Goal: Answer question/provide support: Share knowledge or assist other users

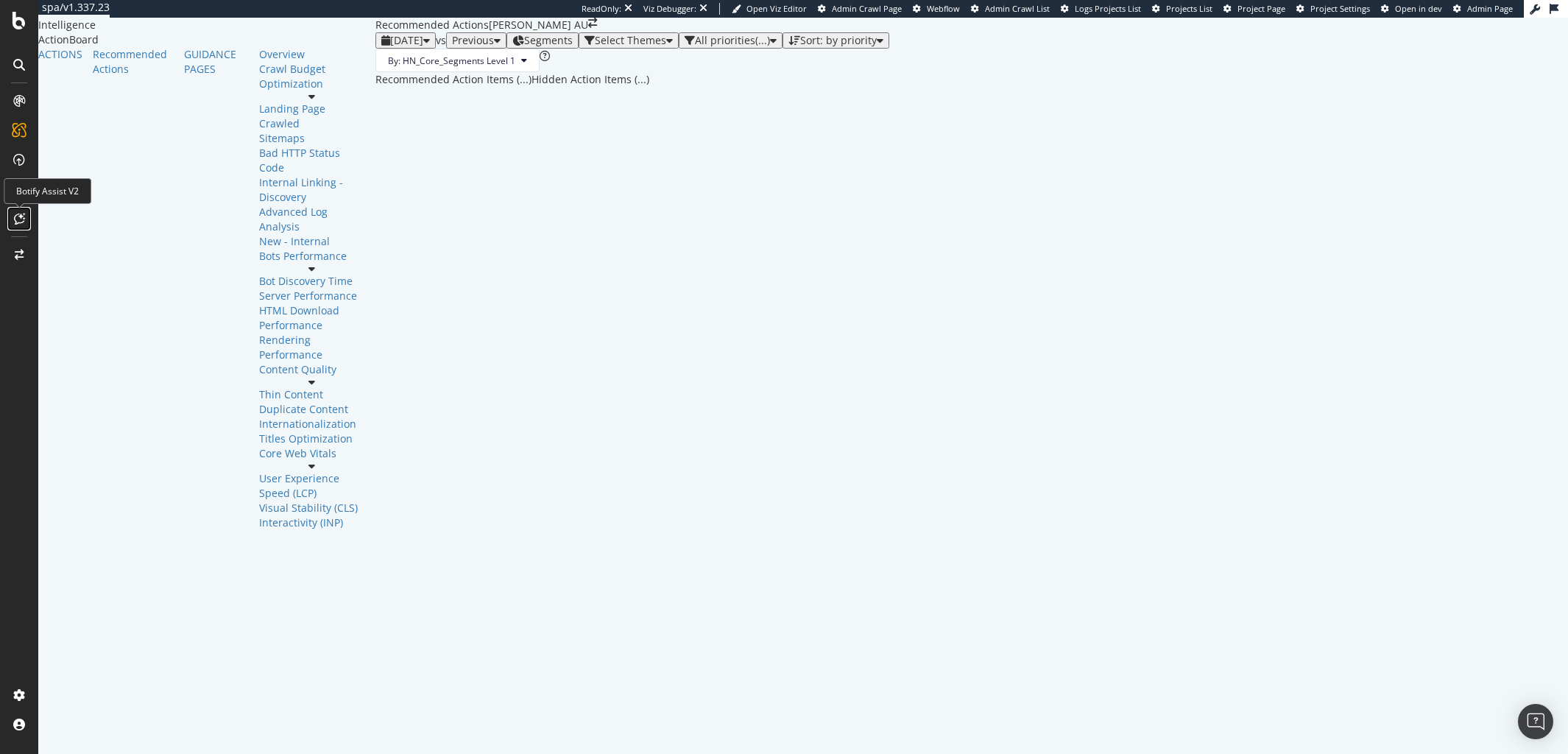
click at [14, 216] on icon at bounding box center [19, 218] width 11 height 12
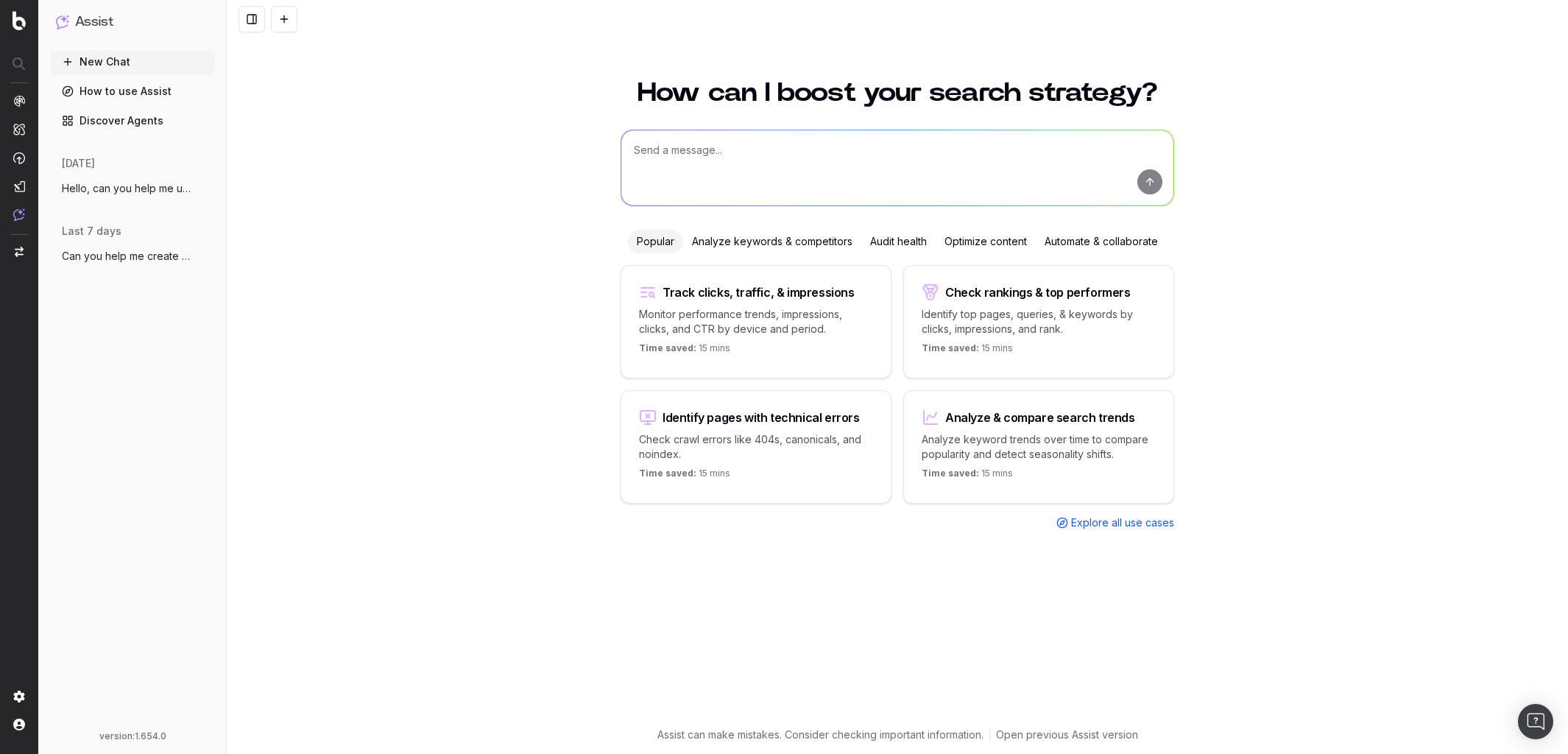
click at [102, 195] on button "Hello, can you help me understand the cu" at bounding box center [132, 188] width 165 height 23
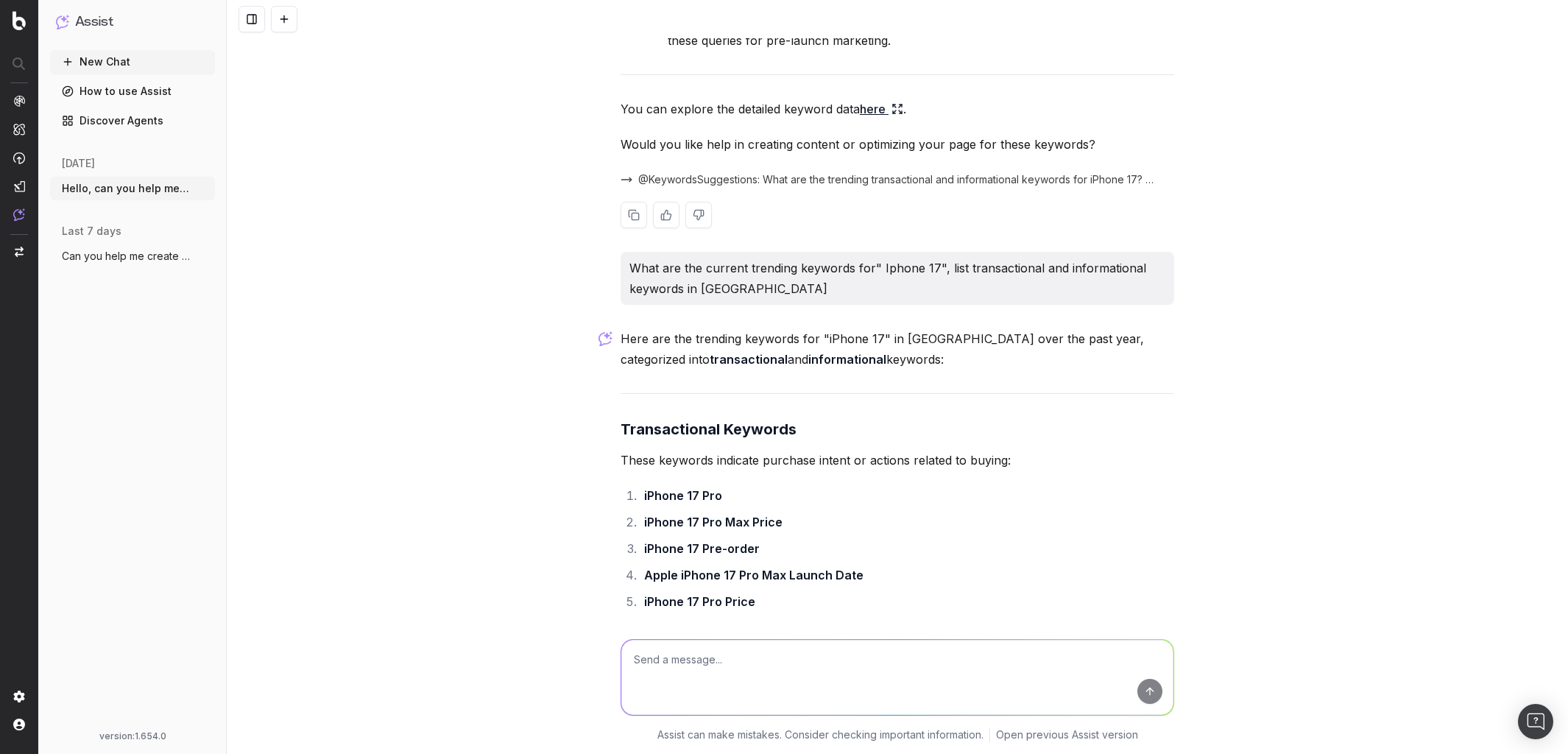
scroll to position [6847, 0]
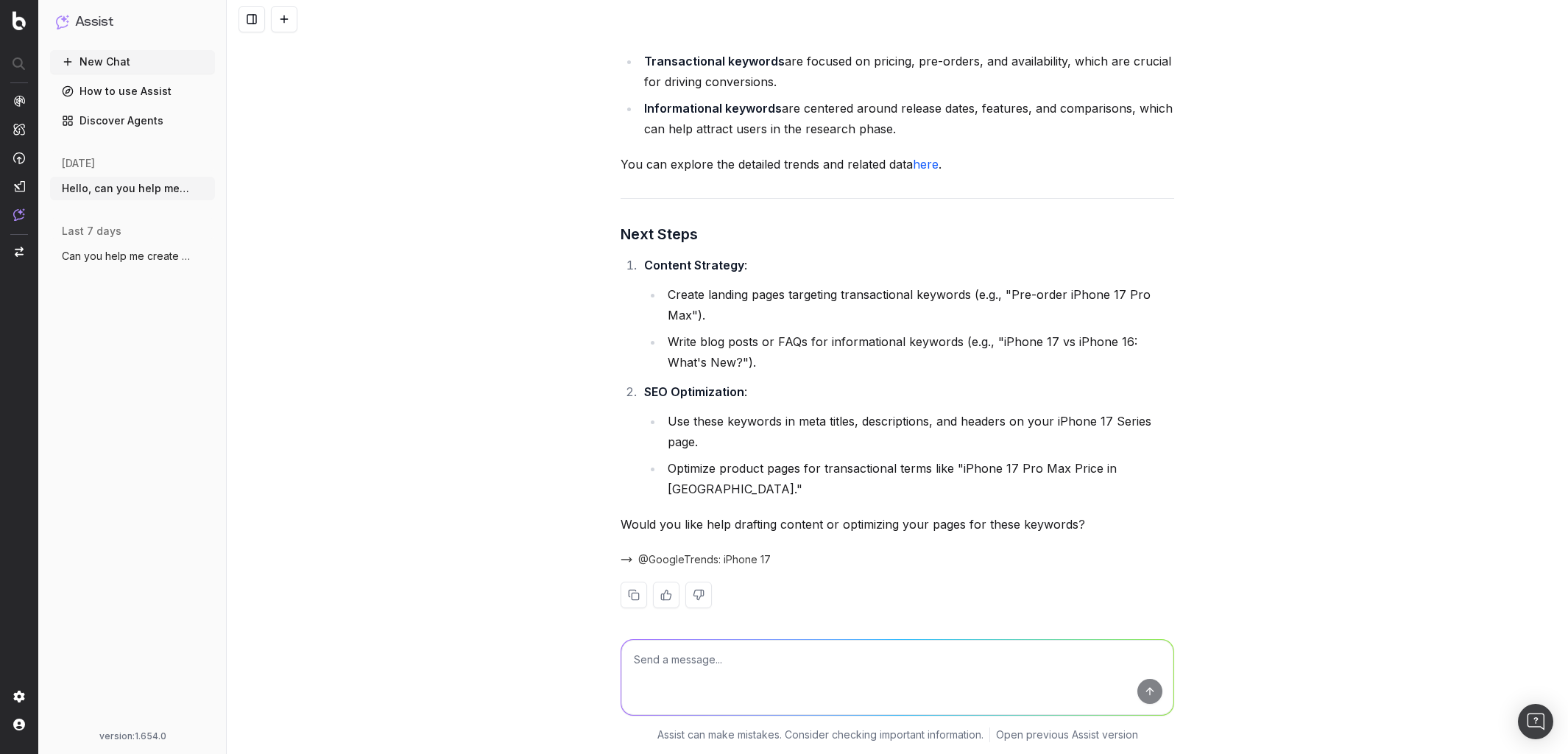
click at [677, 662] on textarea at bounding box center [897, 678] width 552 height 75
type textarea "Can you write a FAQ content for my main product page relating to Iphone 17?"
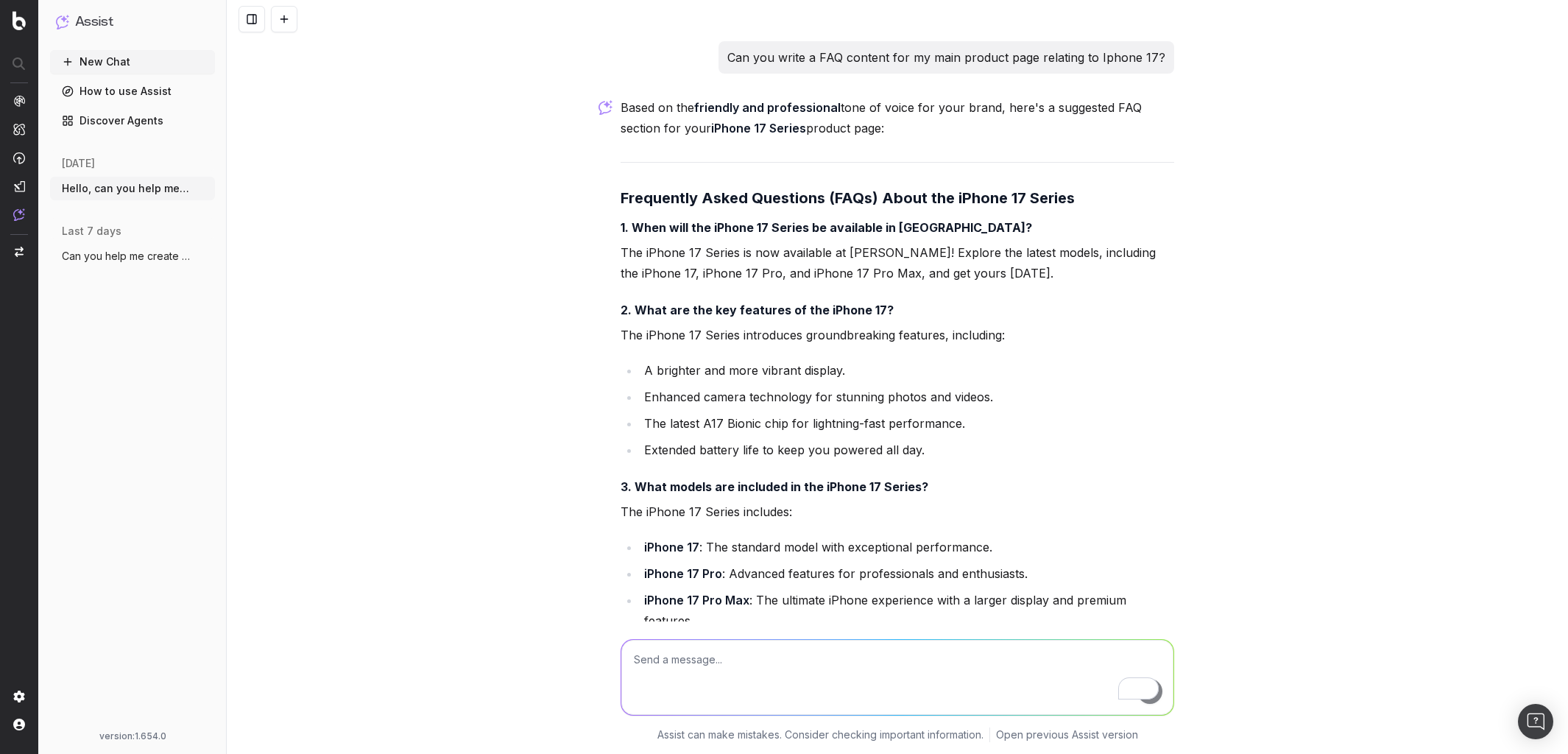
scroll to position [7427, 0]
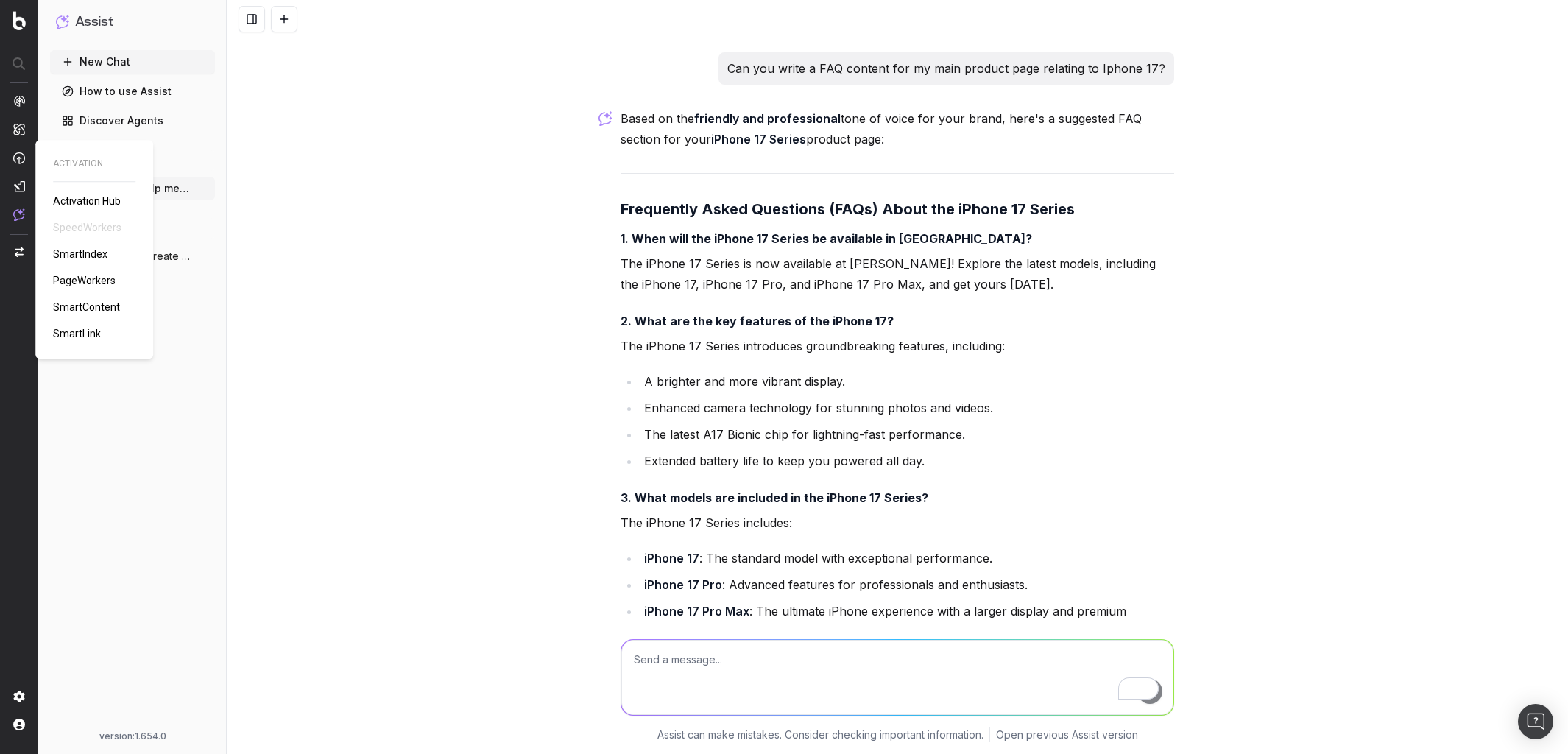
click at [85, 311] on span "SmartContent" at bounding box center [86, 307] width 67 height 12
click at [83, 304] on span "SmartContent" at bounding box center [86, 307] width 67 height 12
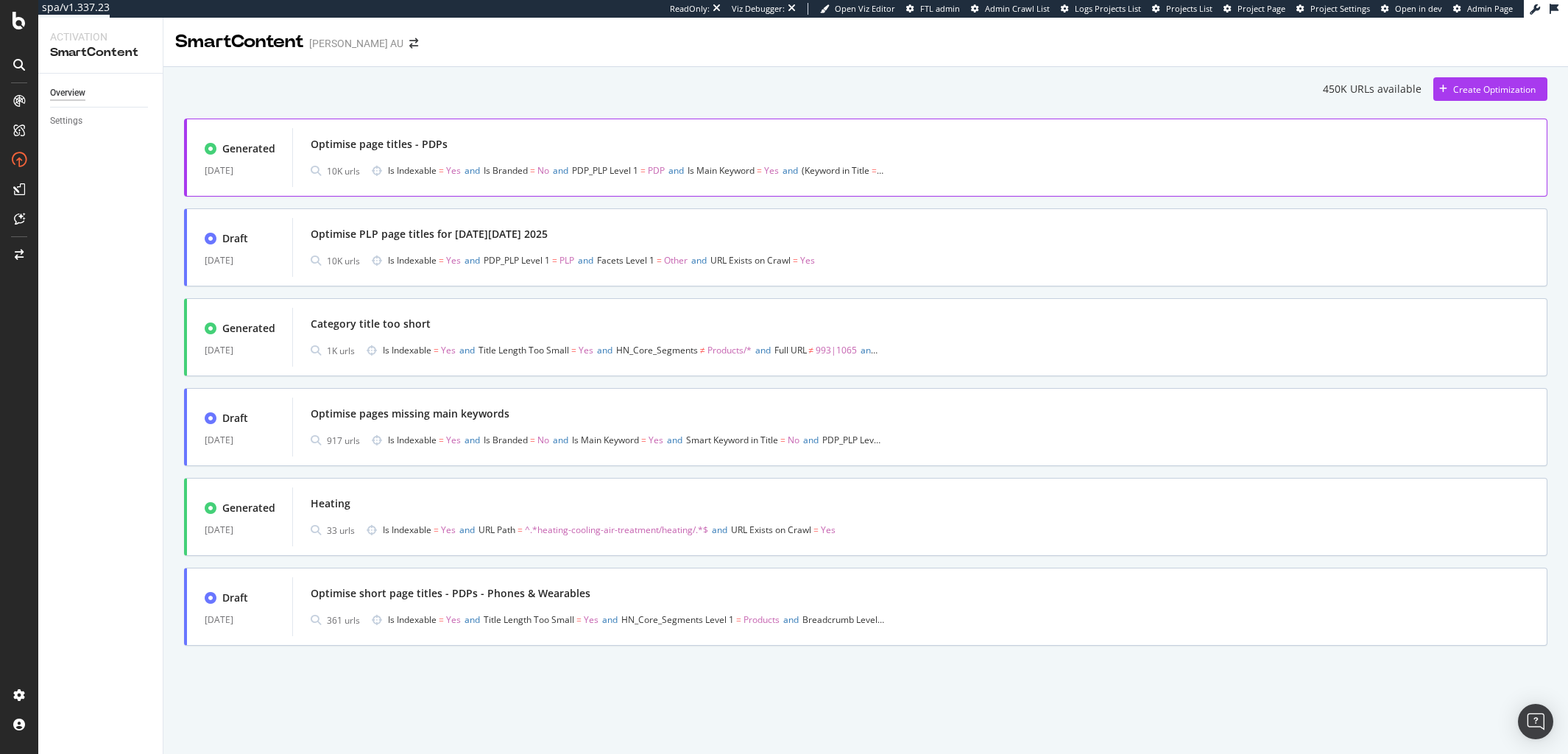
click at [419, 158] on div "Optimise page titles - PDPs 10K urls Is Indexable = Yes and Is Branded = No and…" at bounding box center [920, 157] width 1219 height 47
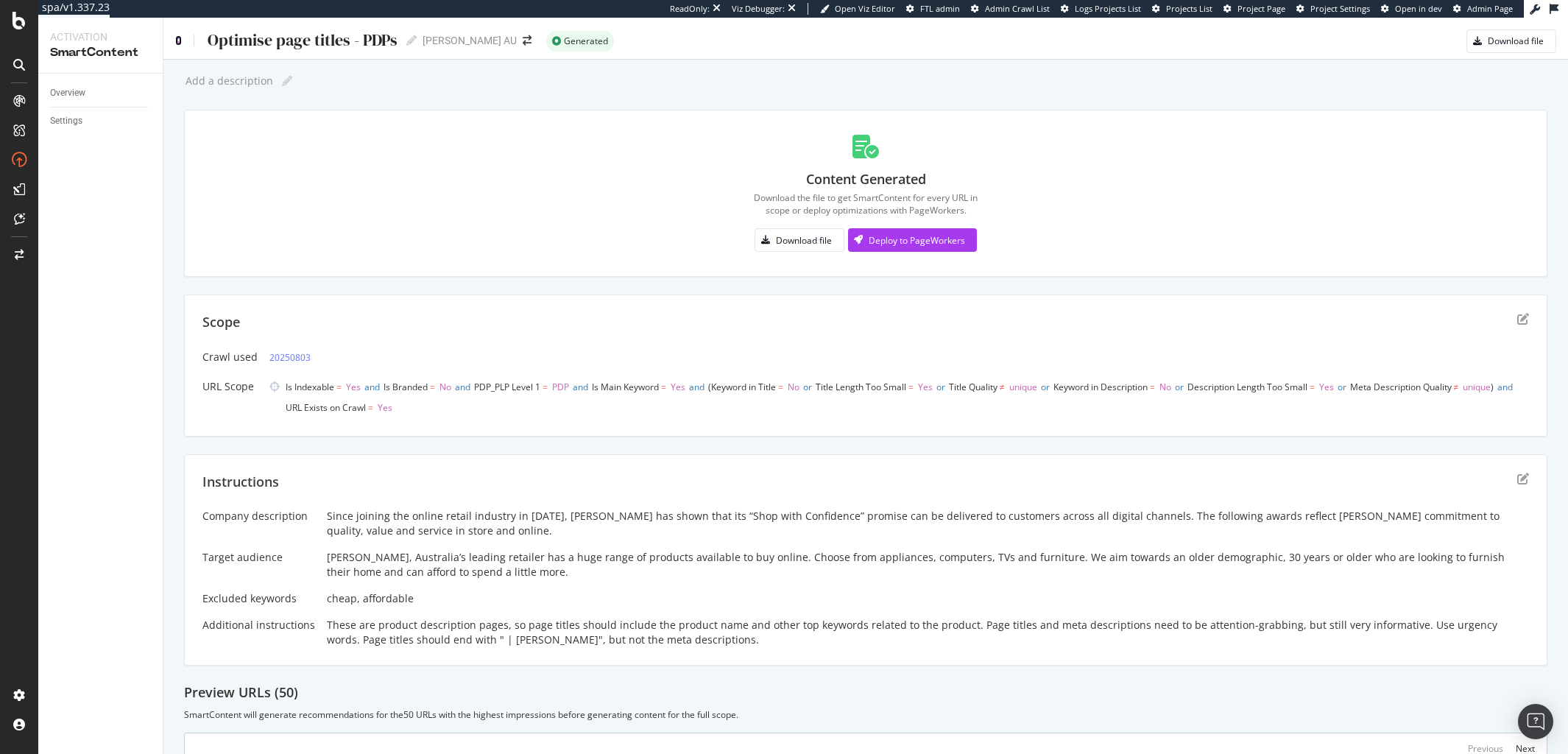
click at [180, 42] on icon at bounding box center [178, 41] width 7 height 10
